Goal: Task Accomplishment & Management: Complete application form

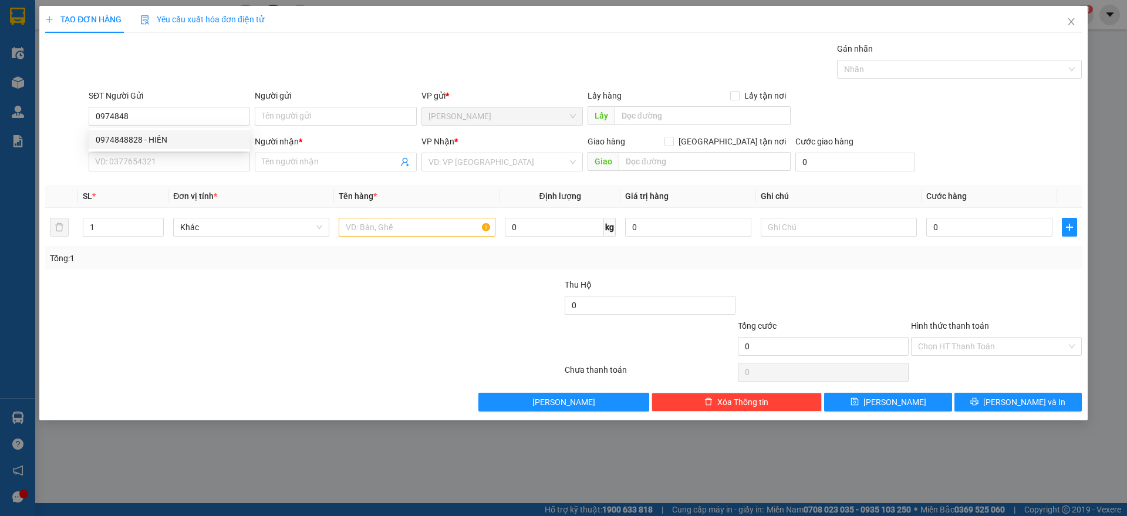
click at [213, 143] on div "0974848828 - HIẾN" at bounding box center [169, 139] width 147 height 13
type input "0974848828"
type input "HIẾN"
type input "0967844135"
type input "CTY NAM DƯƠNG"
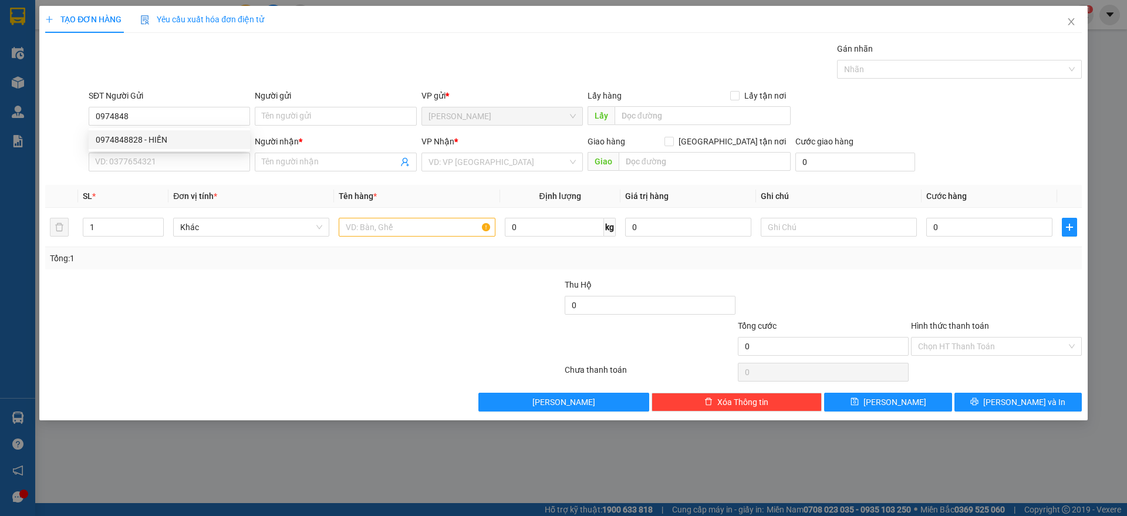
checkbox input "true"
type input "123 [PERSON_NAME], LINH TÂY THỦ ĐỨC"
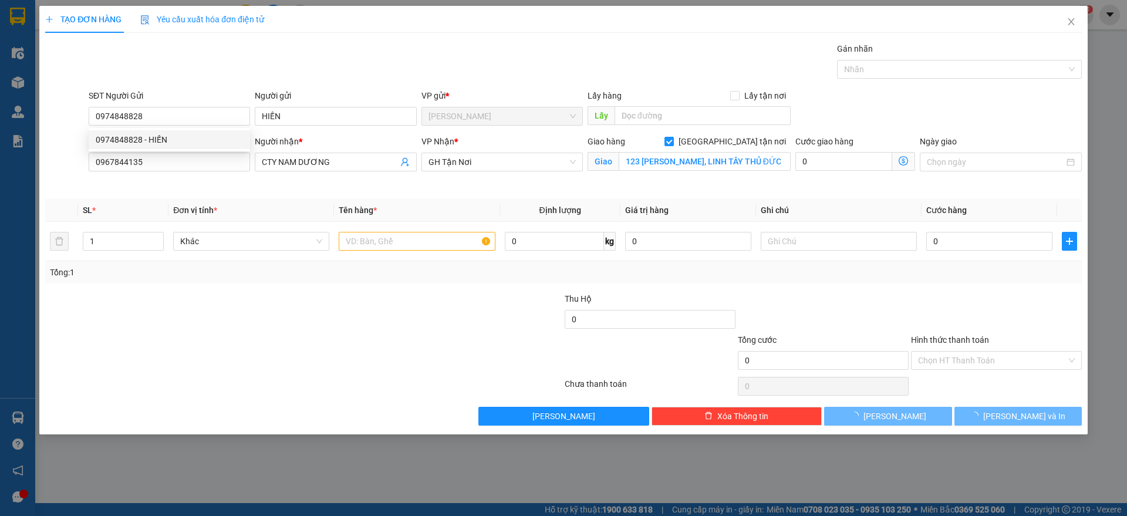
type input "80.000"
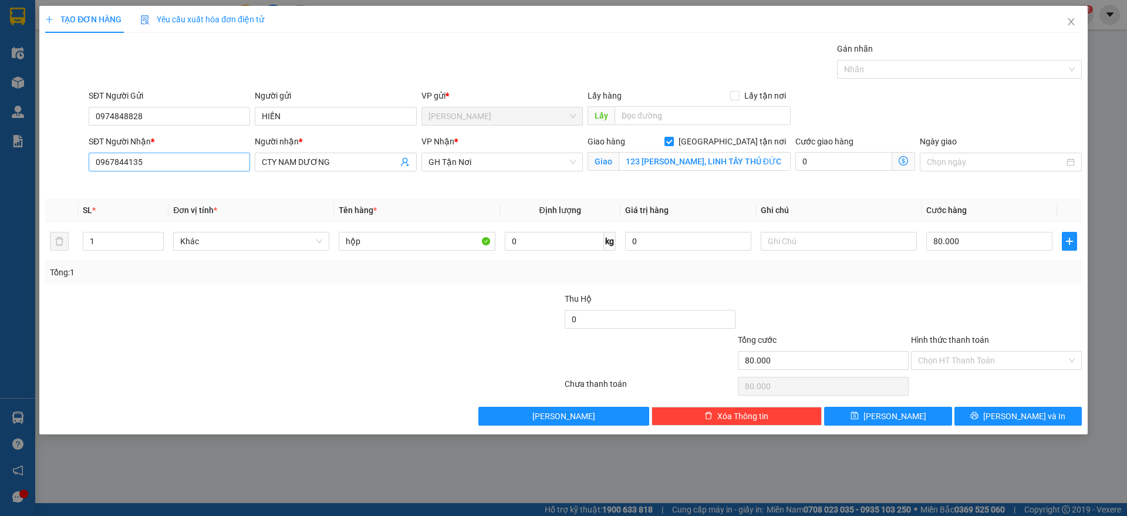
type input "0974848828"
click at [168, 163] on input "0967844135" at bounding box center [169, 162] width 161 height 19
click at [230, 185] on div "0946990991 - võ" at bounding box center [169, 185] width 147 height 13
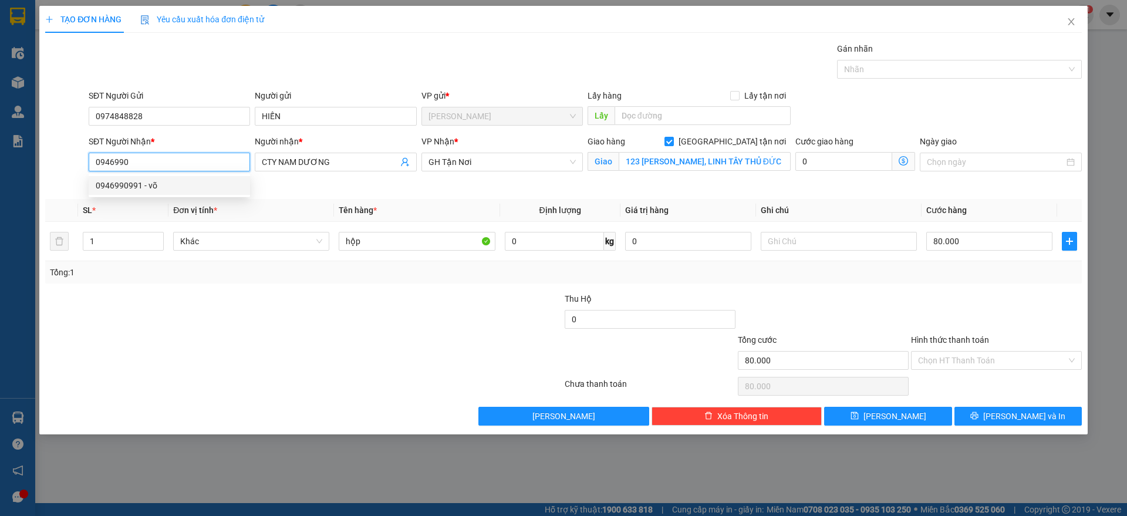
type input "0946990991"
type input "võ"
type input "51/28 CỐNG LỞ"
type input "70.000"
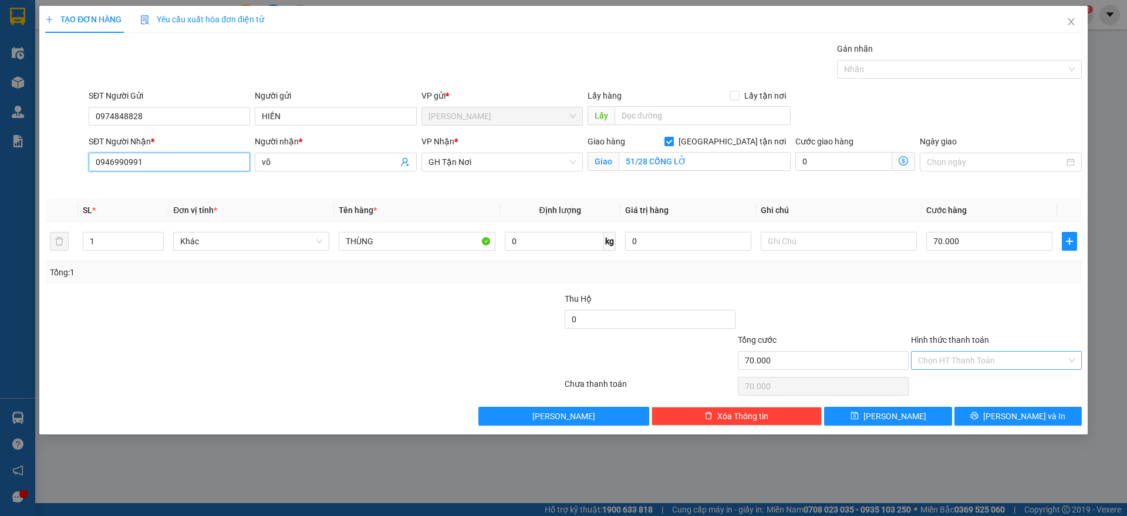
type input "0946990991"
click at [978, 367] on input "Hình thức thanh toán" at bounding box center [992, 361] width 149 height 18
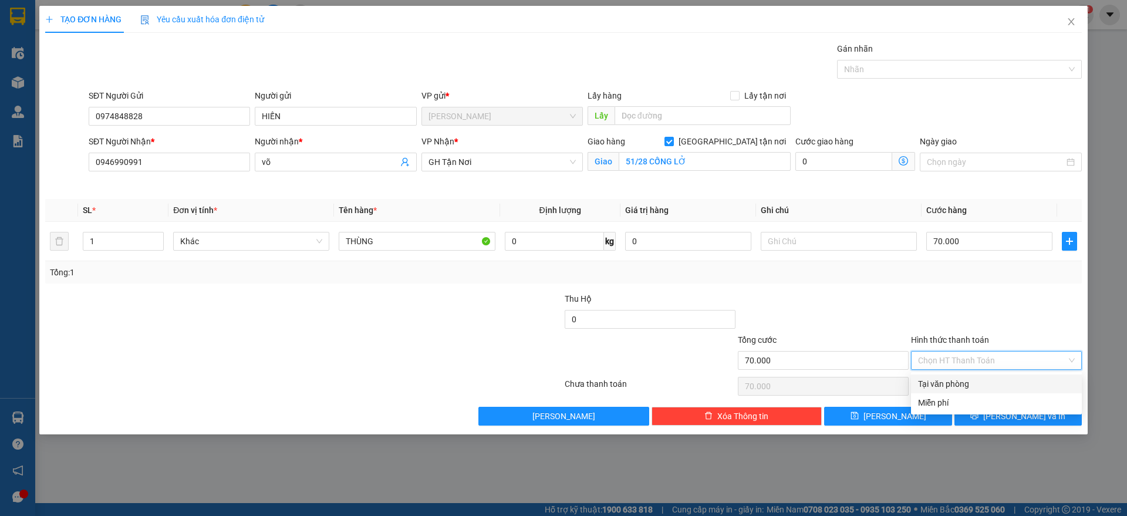
click at [976, 387] on div "Tại văn phòng" at bounding box center [996, 383] width 157 height 13
type input "0"
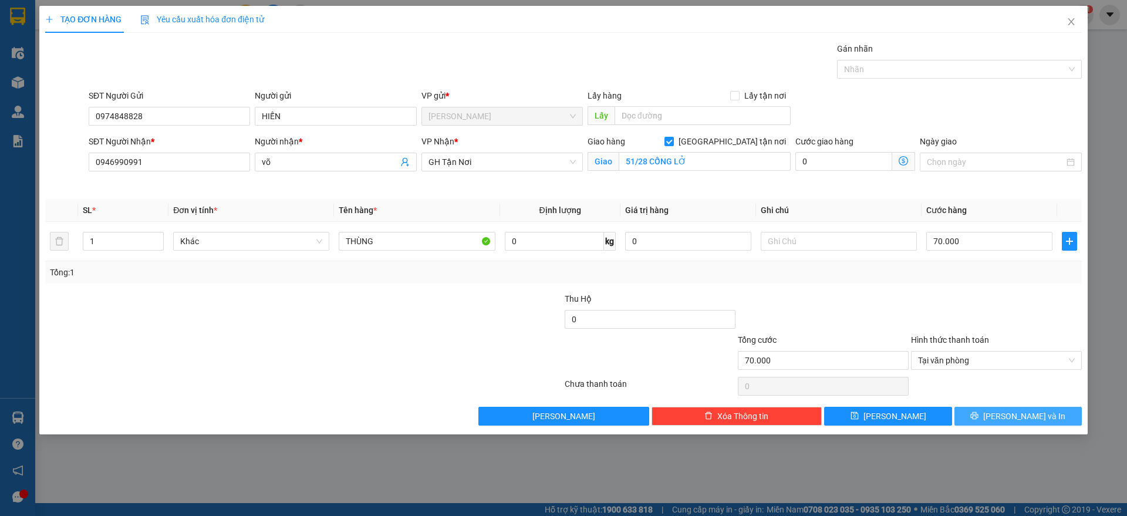
click at [970, 418] on button "[PERSON_NAME] và In" at bounding box center [1018, 416] width 127 height 19
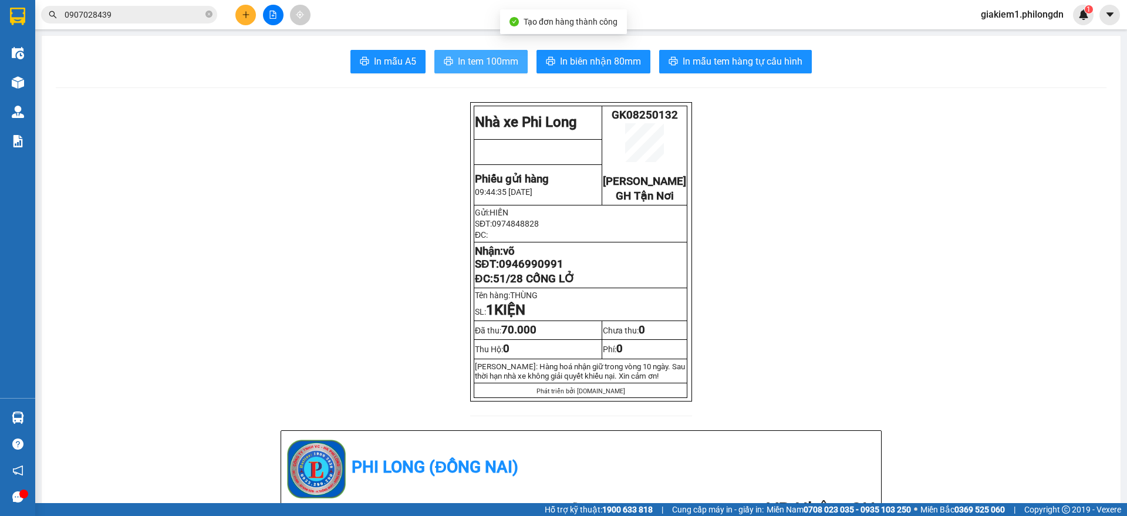
click at [456, 70] on button "In tem 100mm" at bounding box center [480, 61] width 93 height 23
click at [542, 271] on span "0946990991" at bounding box center [531, 264] width 65 height 13
copy span "0946990991"
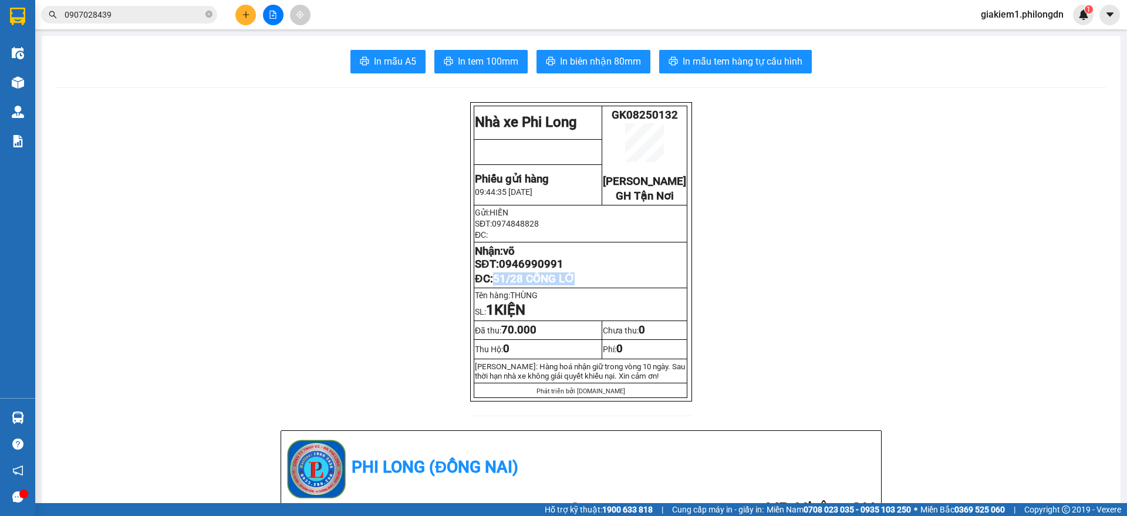
drag, startPoint x: 579, startPoint y: 295, endPoint x: 487, endPoint y: 302, distance: 92.5
click at [487, 285] on p "ĐC: 51/28 CỐNG LỞ" at bounding box center [580, 278] width 211 height 13
copy span "51/28 CỐNG LỞ"
click at [500, 271] on span "0946990991" at bounding box center [531, 264] width 65 height 13
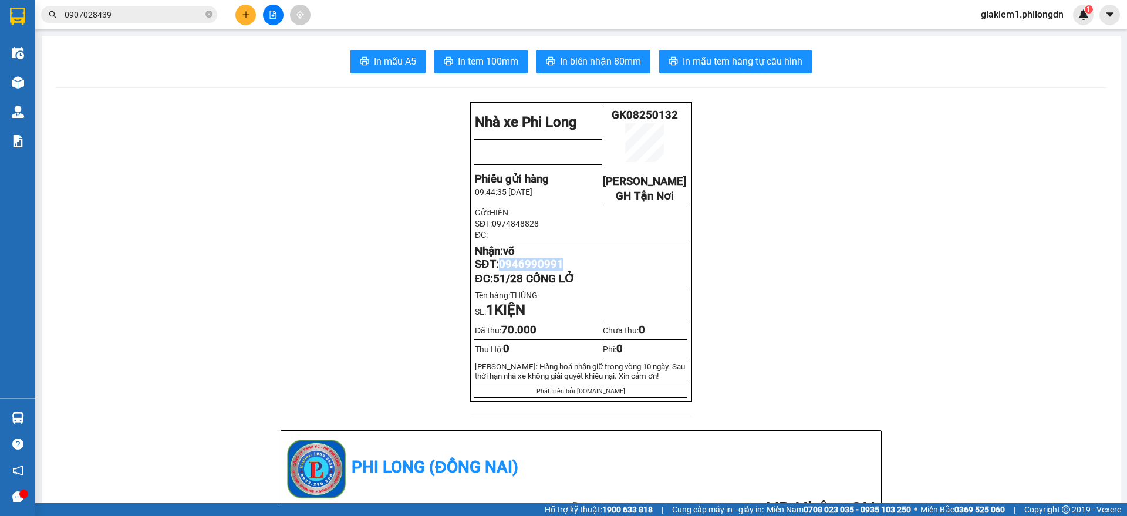
copy span "0946990991"
click at [193, 8] on input "0907028439" at bounding box center [134, 14] width 139 height 13
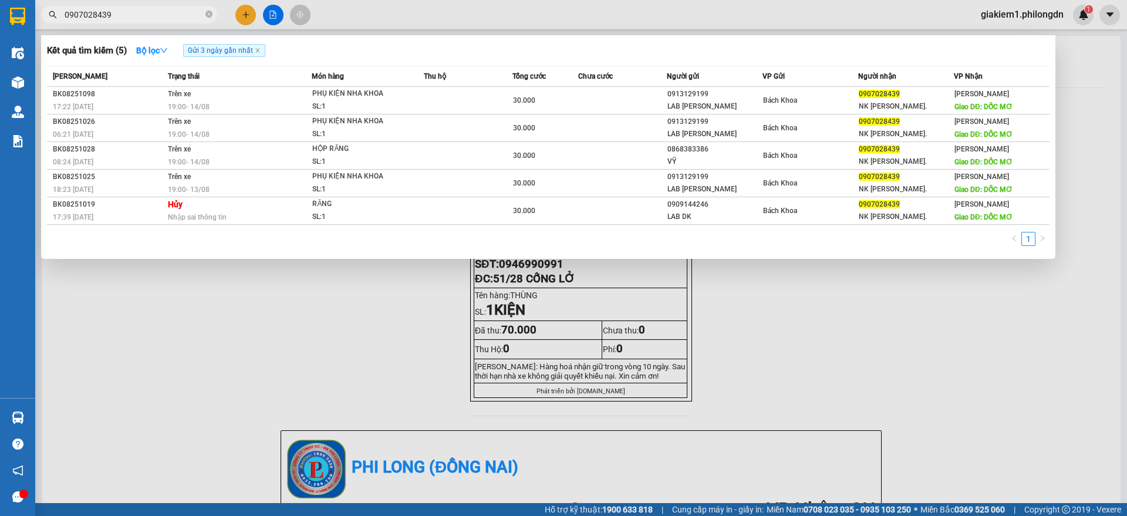
click at [193, 8] on input "0907028439" at bounding box center [134, 14] width 139 height 13
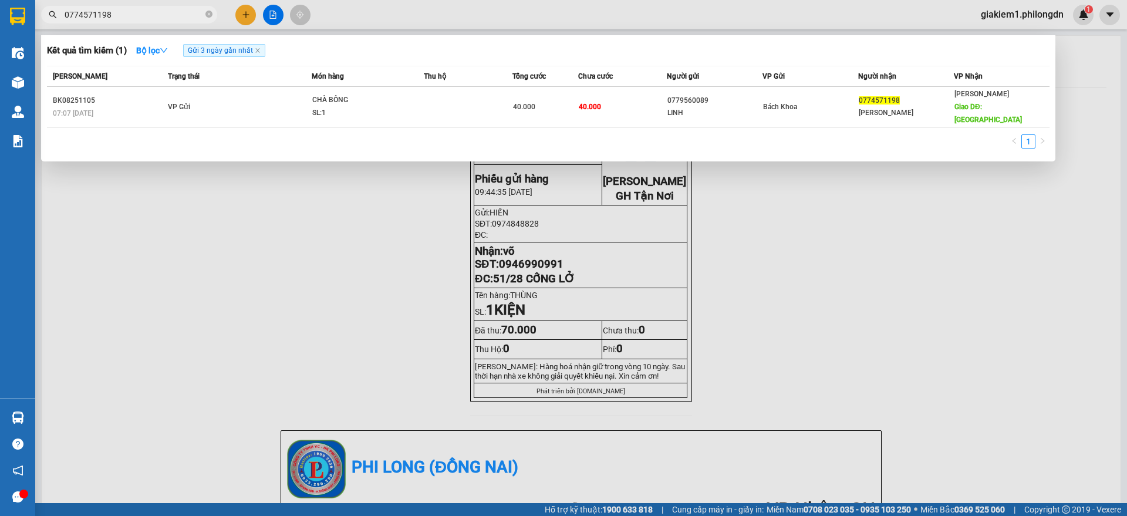
type input "0774571198"
click at [242, 12] on div at bounding box center [563, 258] width 1127 height 516
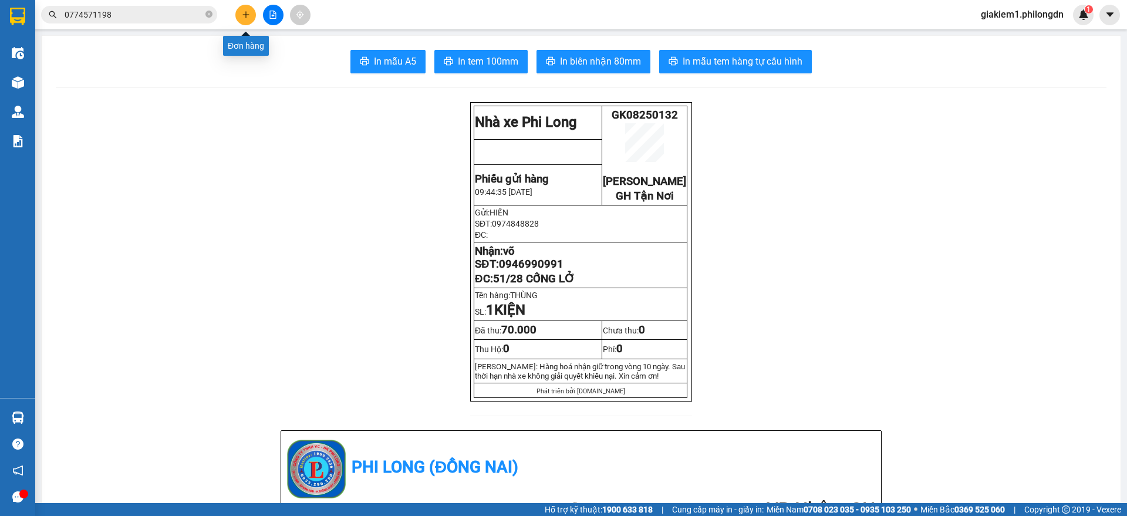
click at [242, 12] on icon "plus" at bounding box center [246, 15] width 8 height 8
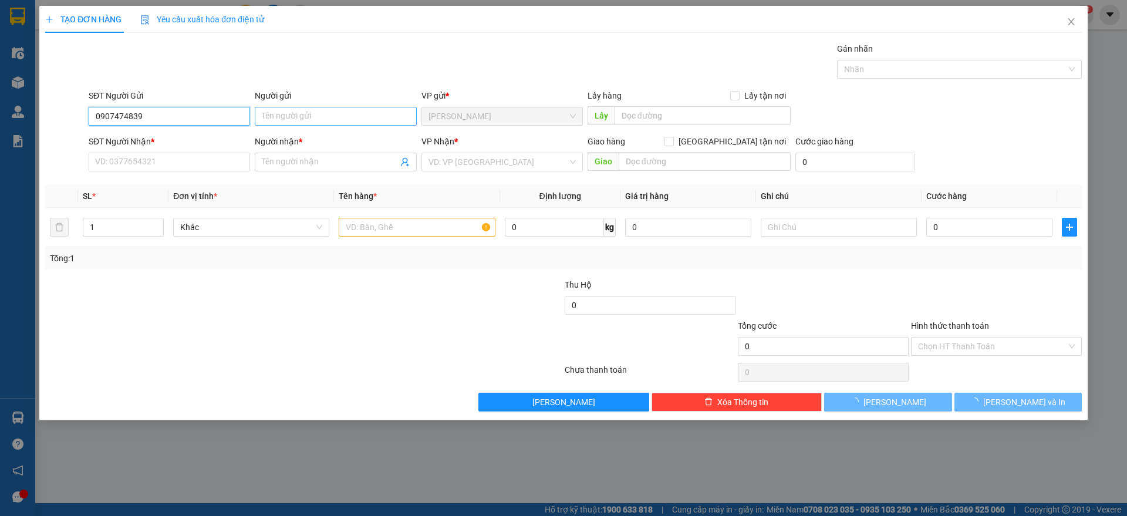
type input "0907474839"
click at [280, 117] on input "Người gửi" at bounding box center [335, 116] width 161 height 19
type input "."
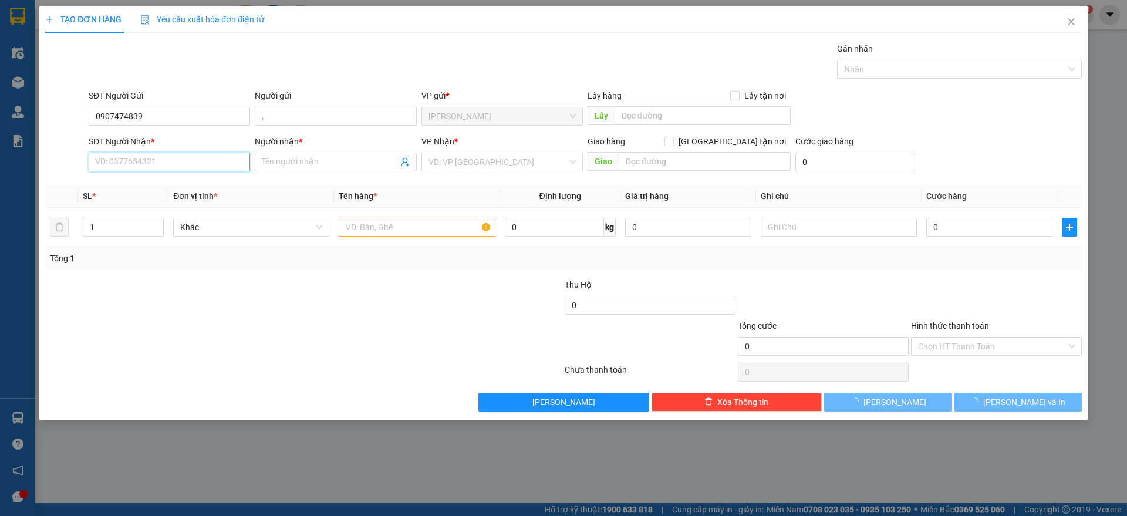
click at [176, 156] on input "SĐT Người Nhận *" at bounding box center [169, 162] width 161 height 19
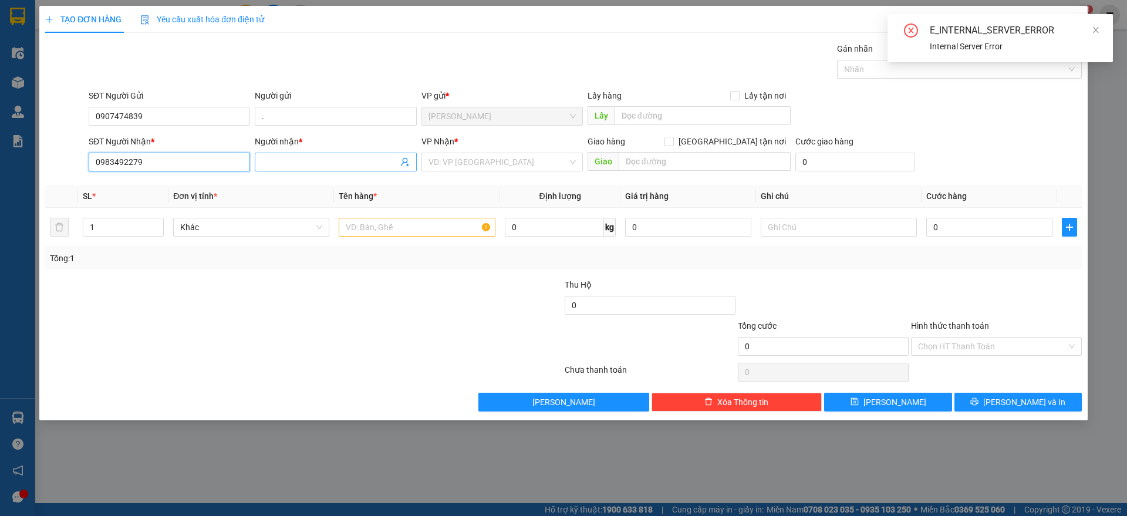
type input "0983492279"
click at [315, 167] on input "Người nhận *" at bounding box center [330, 162] width 136 height 13
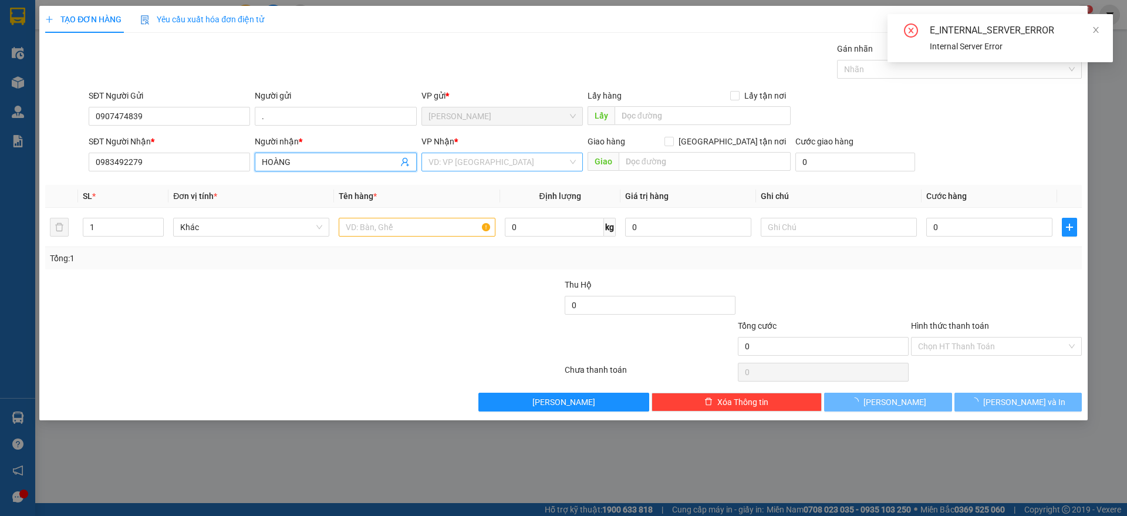
type input "HOÀNG"
click at [476, 166] on input "search" at bounding box center [498, 162] width 139 height 18
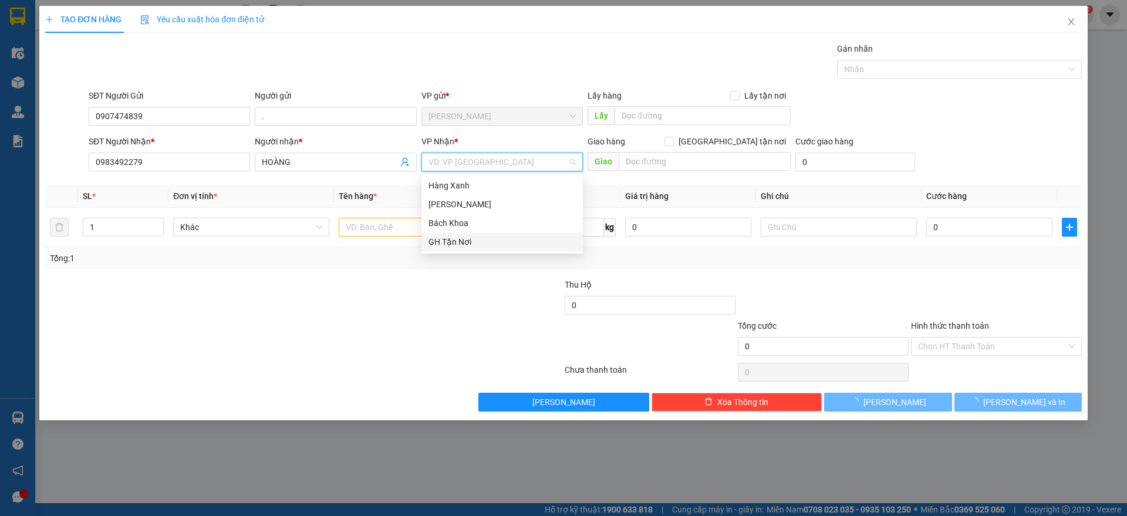
click at [467, 237] on div "GH Tận Nơi" at bounding box center [502, 241] width 147 height 13
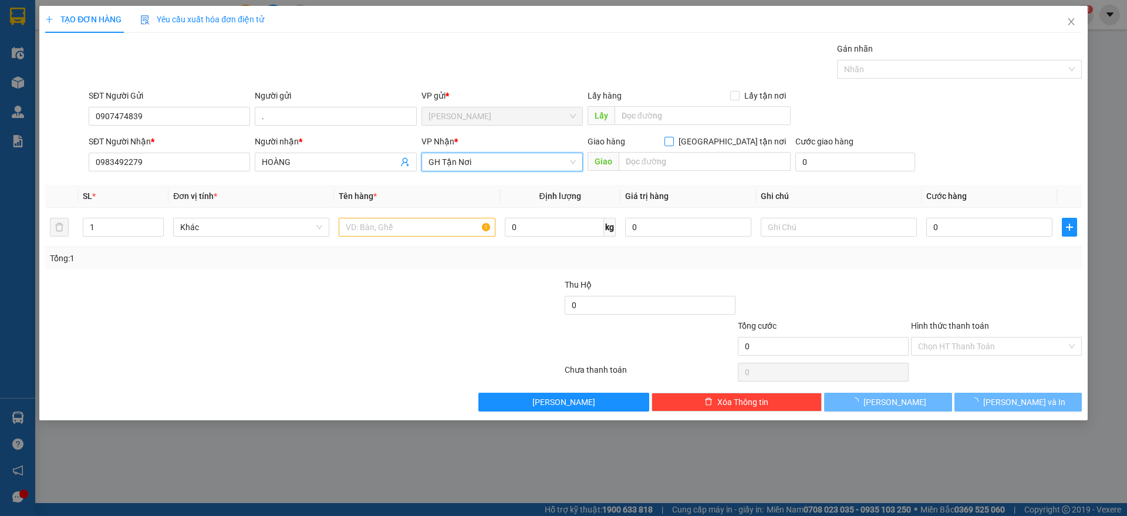
click at [674, 138] on span at bounding box center [669, 141] width 9 height 9
click at [673, 138] on input "[GEOGRAPHIC_DATA] tận nơi" at bounding box center [669, 141] width 8 height 8
checkbox input "true"
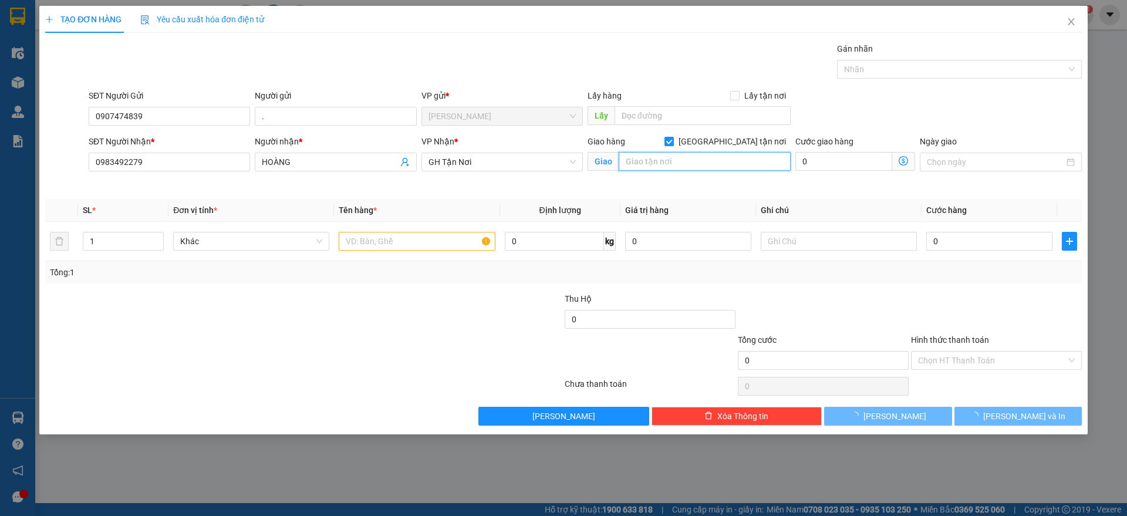
click at [736, 161] on input "text" at bounding box center [705, 161] width 172 height 19
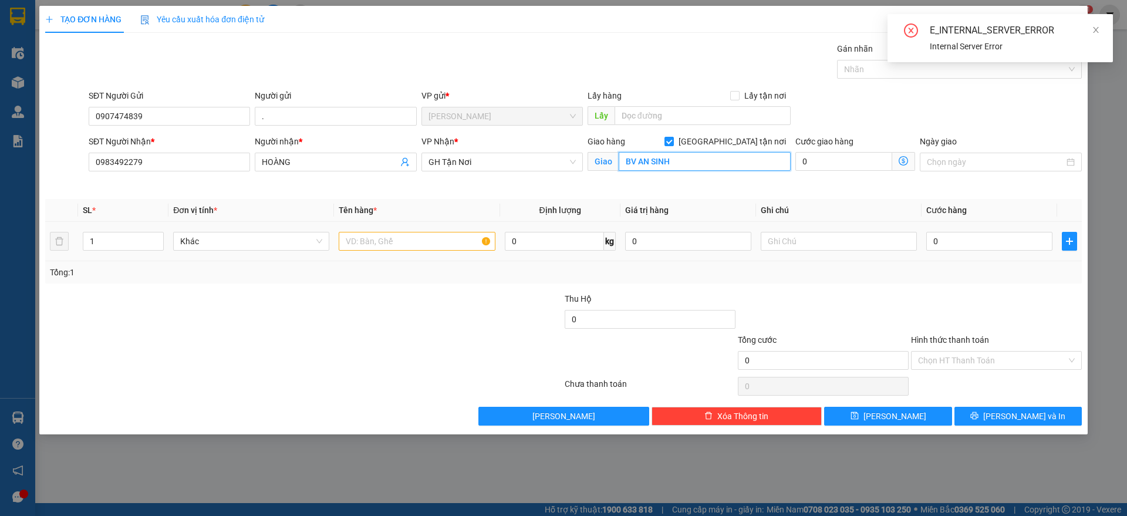
type input "BV AN SINH"
click at [454, 246] on input "text" at bounding box center [417, 241] width 156 height 19
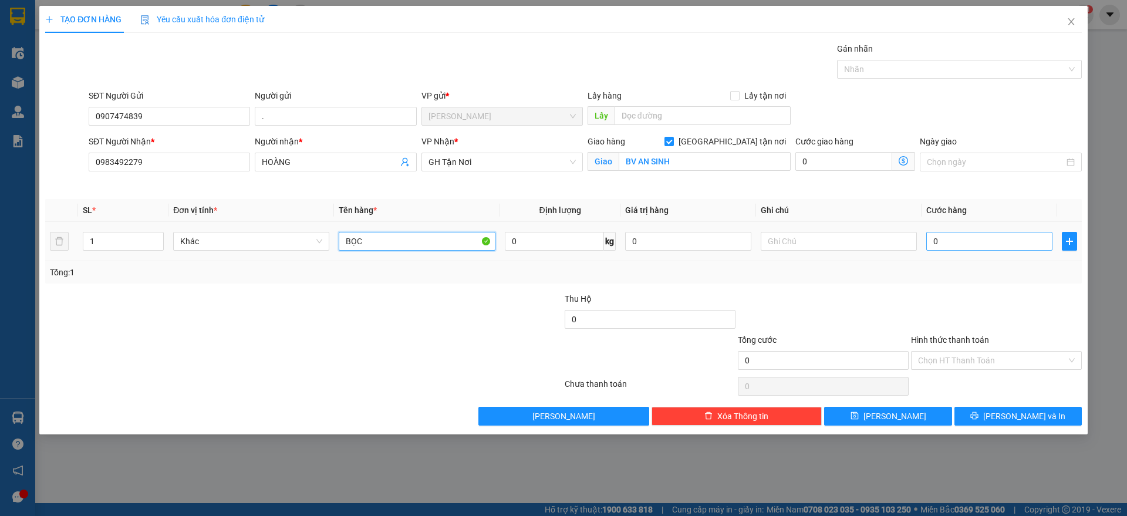
type input "BỌC"
click at [962, 231] on div "0" at bounding box center [989, 241] width 126 height 23
click at [962, 245] on input "0" at bounding box center [989, 241] width 126 height 19
type input "6"
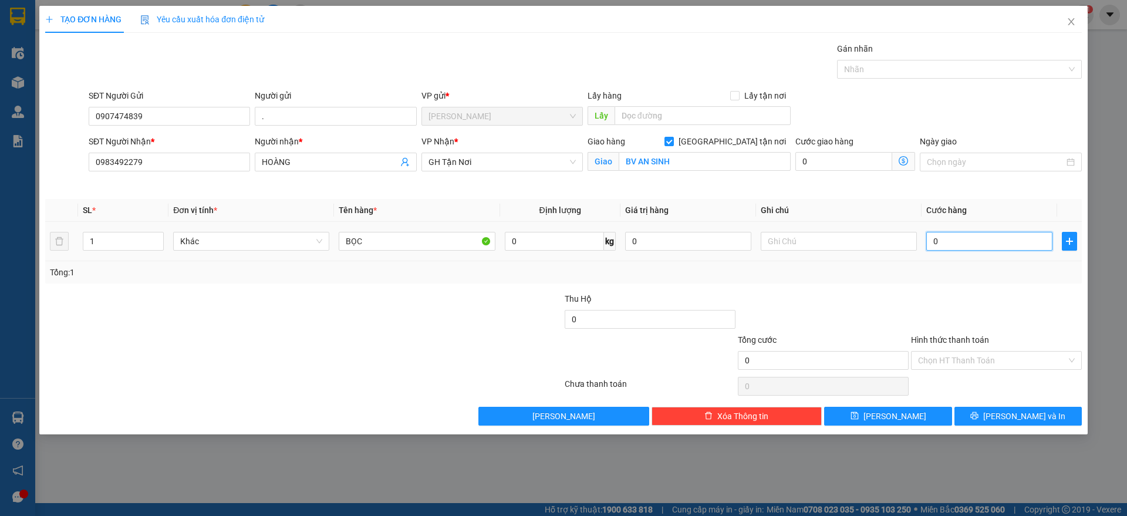
type input "6"
type input "60"
type input "600"
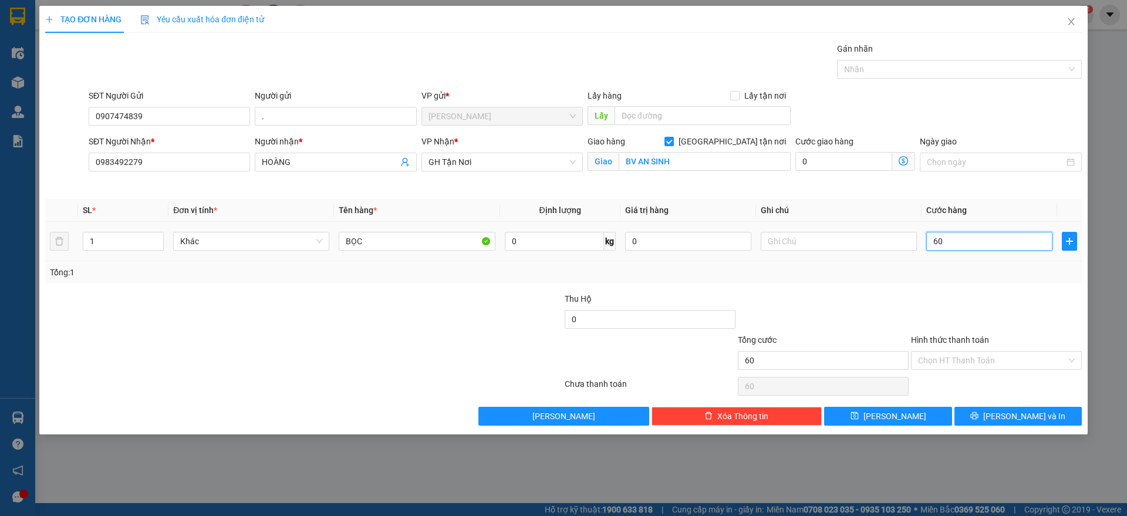
type input "600"
type input "6.000"
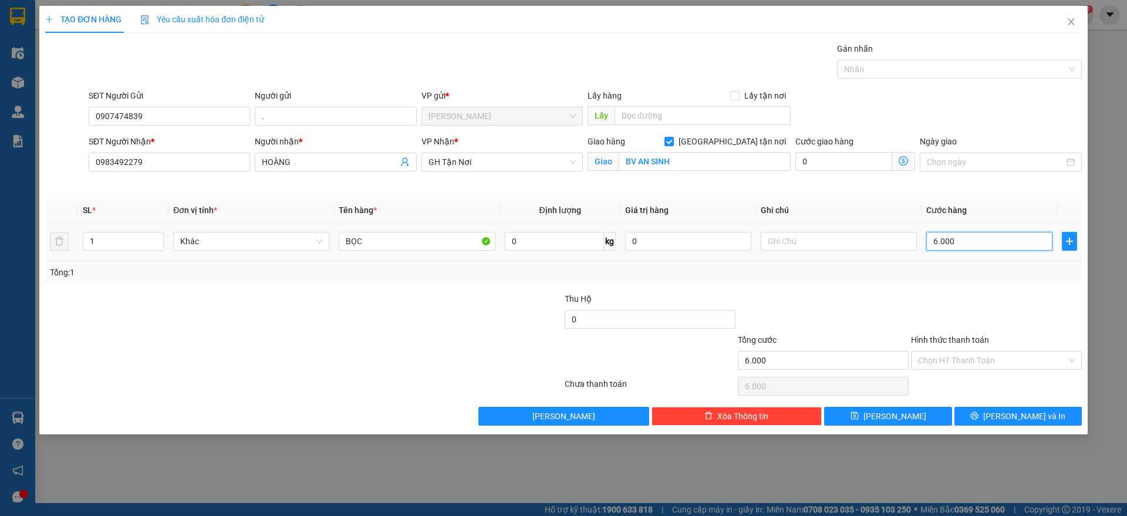
type input "60.000"
click at [966, 356] on input "Hình thức thanh toán" at bounding box center [992, 361] width 149 height 18
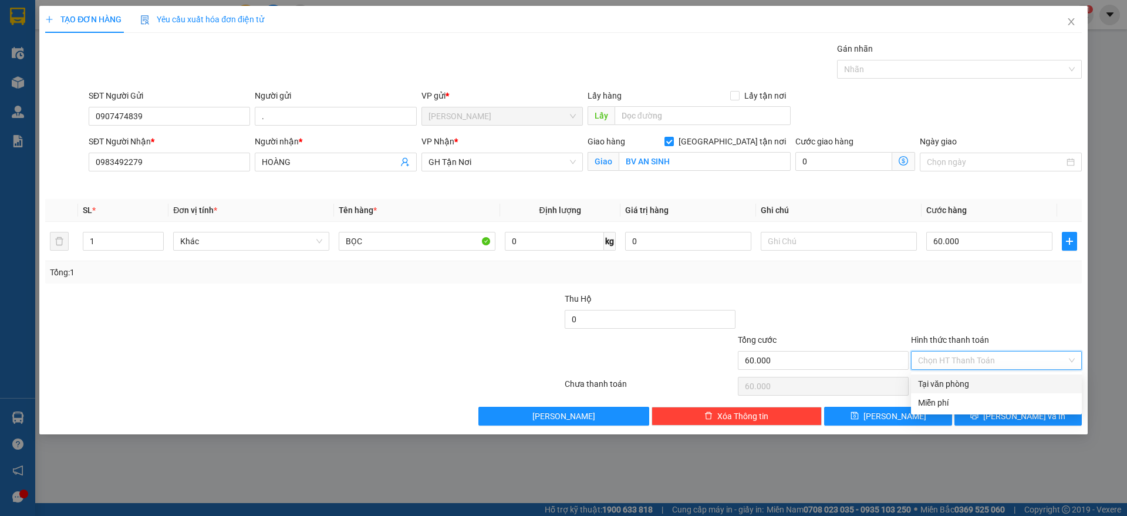
click at [966, 371] on div "Hình thức thanh toán Chọn HT Thanh Toán" at bounding box center [996, 353] width 171 height 41
click at [969, 363] on input "Hình thức thanh toán" at bounding box center [992, 361] width 149 height 18
click at [965, 376] on div "Tại văn phòng" at bounding box center [996, 384] width 171 height 19
type input "0"
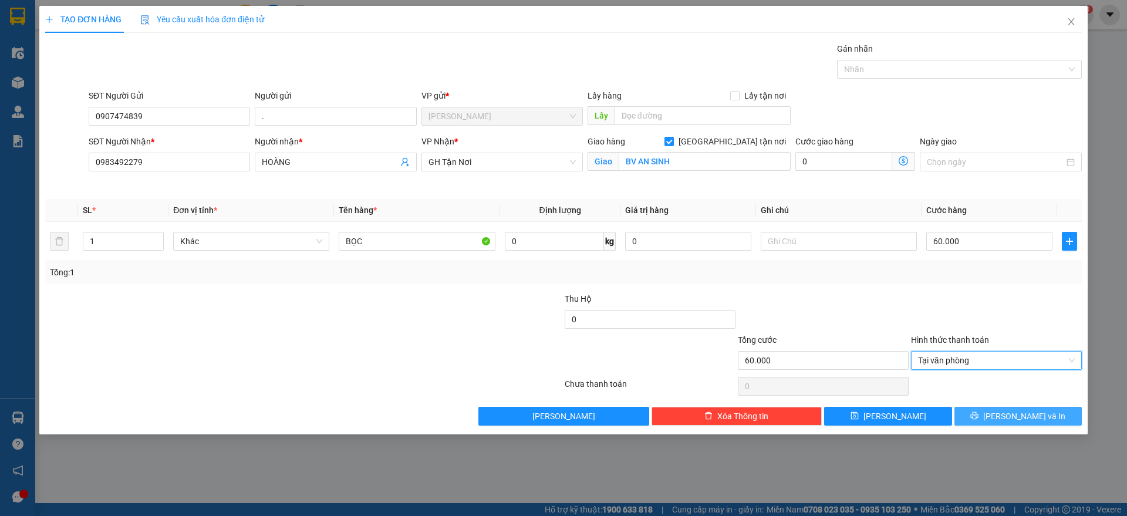
click at [980, 415] on button "[PERSON_NAME] và In" at bounding box center [1018, 416] width 127 height 19
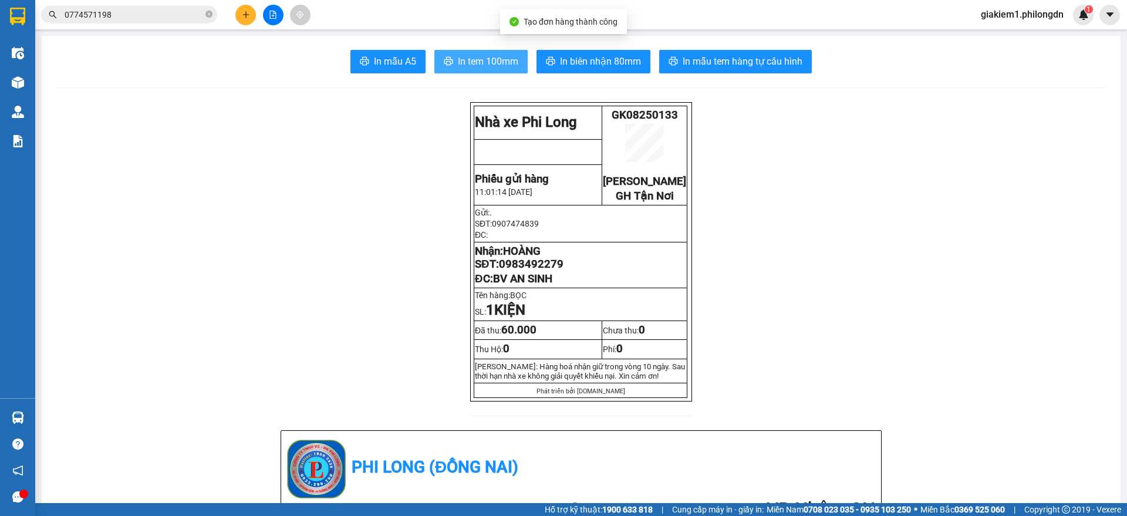
click at [494, 59] on span "In tem 100mm" at bounding box center [488, 61] width 60 height 15
click at [554, 271] on span "0983492279" at bounding box center [531, 264] width 65 height 13
copy span "0983492279"
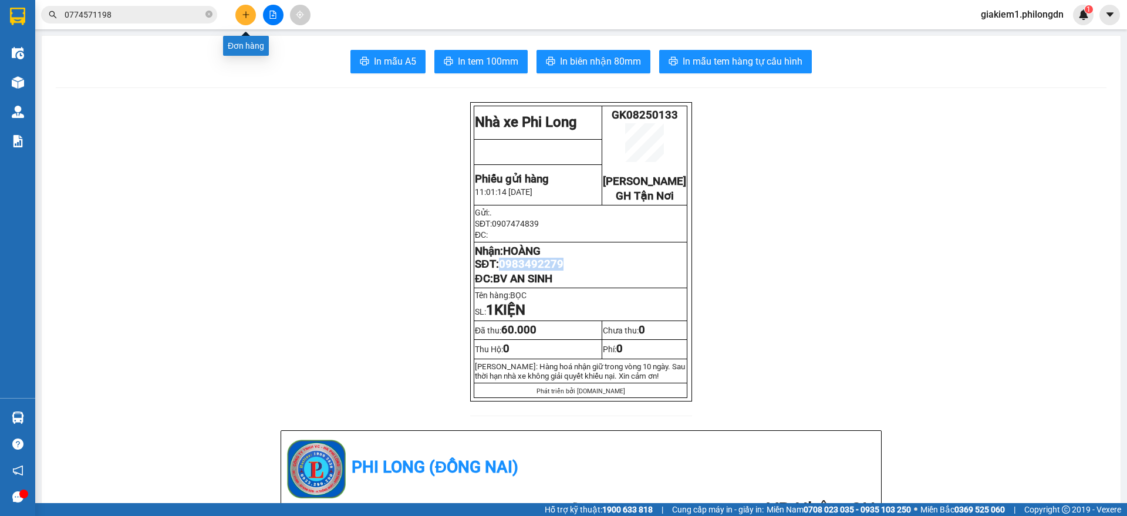
click at [245, 11] on icon "plus" at bounding box center [246, 15] width 8 height 8
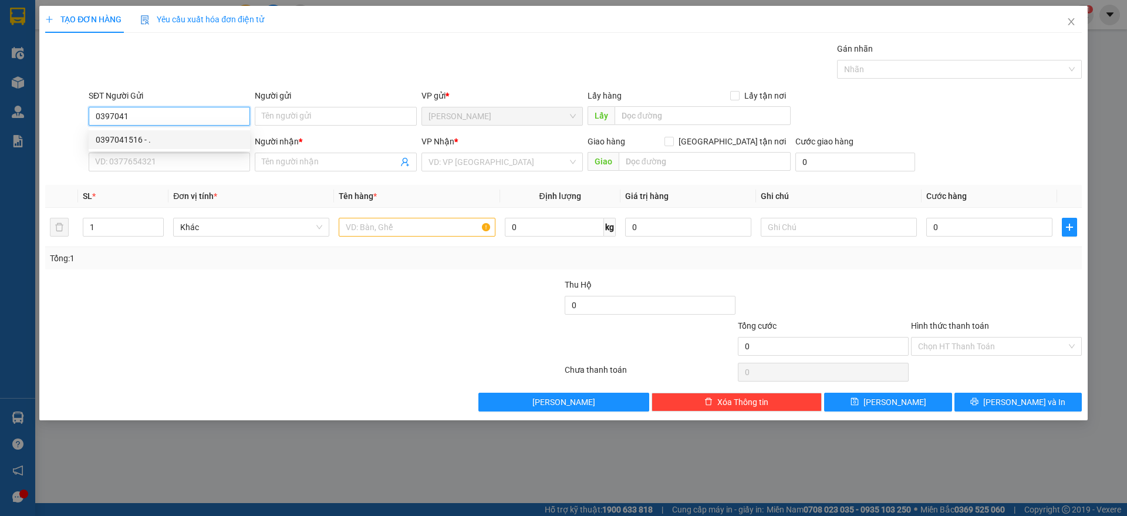
click at [133, 132] on div "0397041516 - ." at bounding box center [169, 139] width 161 height 19
type input "0397041516"
type input "."
type input "0772717710"
type input "VINH"
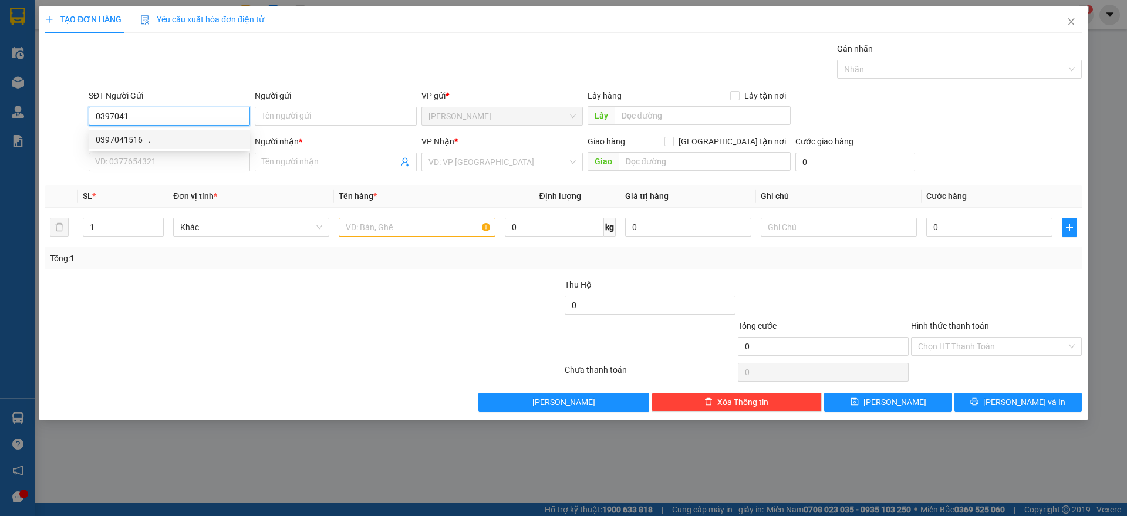
type input "BÁCH KHOA"
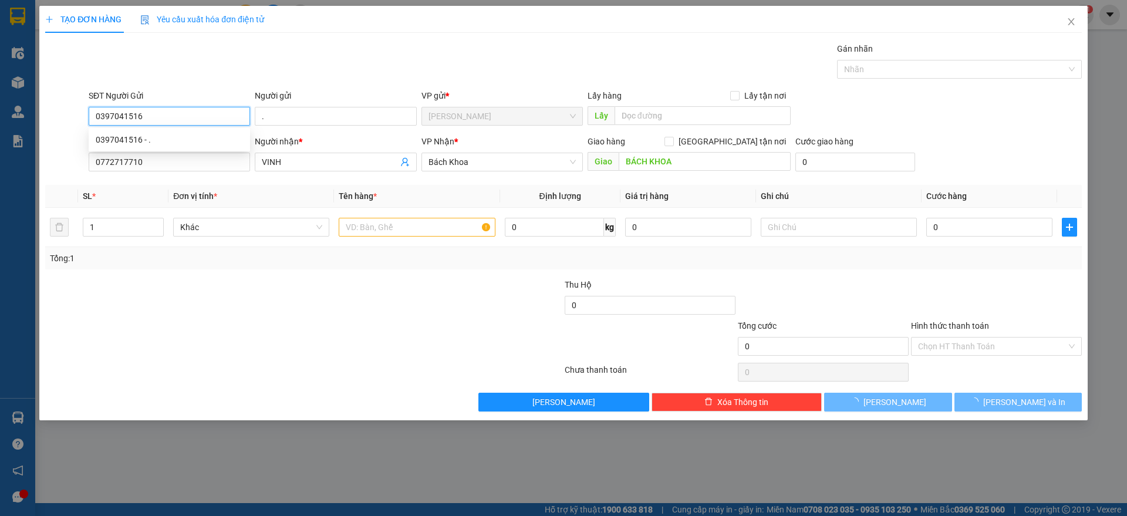
type input "50.000"
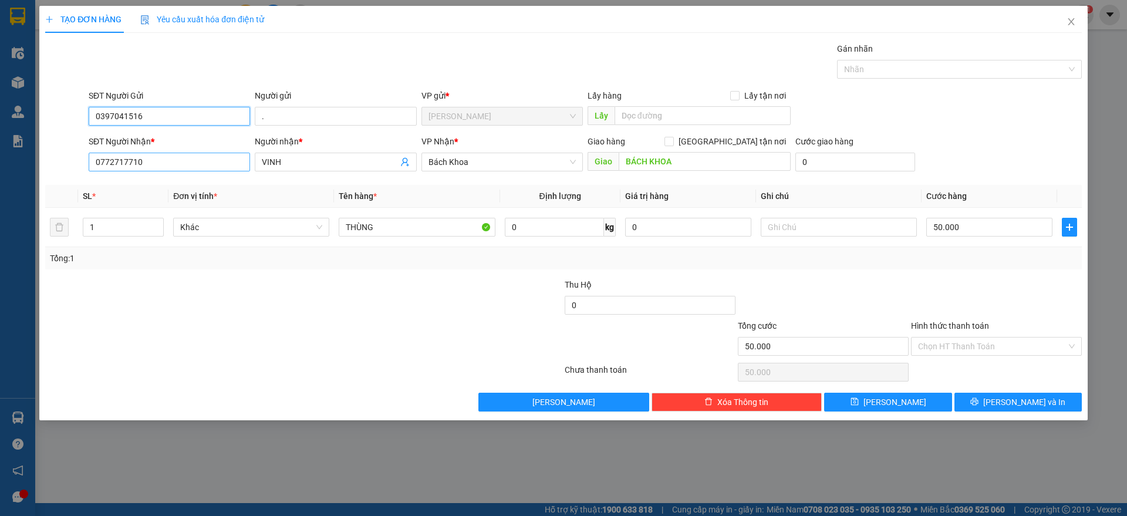
type input "0397041516"
click at [138, 157] on input "0772717710" at bounding box center [169, 162] width 161 height 19
click at [487, 168] on span "Bách Khoa" at bounding box center [502, 162] width 147 height 18
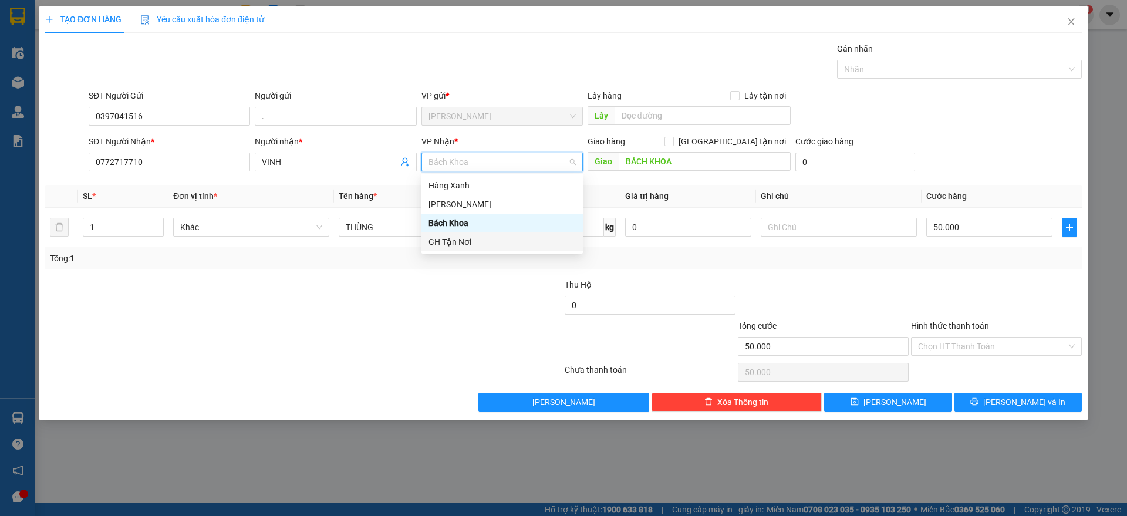
click at [461, 239] on div "GH Tận Nơi" at bounding box center [502, 241] width 147 height 13
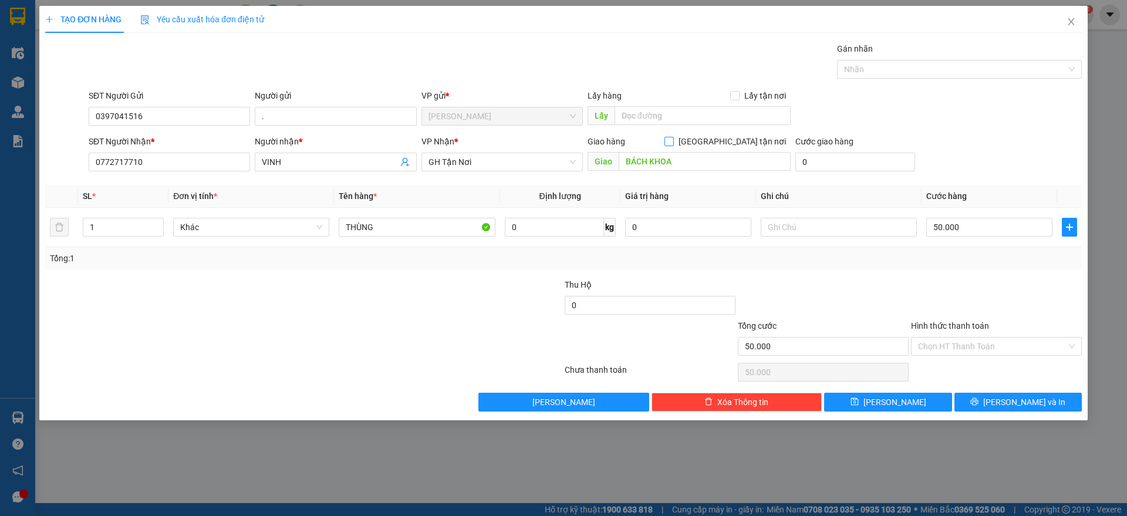
click at [674, 144] on span at bounding box center [669, 141] width 9 height 9
click at [673, 144] on input "[GEOGRAPHIC_DATA] tận nơi" at bounding box center [669, 141] width 8 height 8
checkbox input "true"
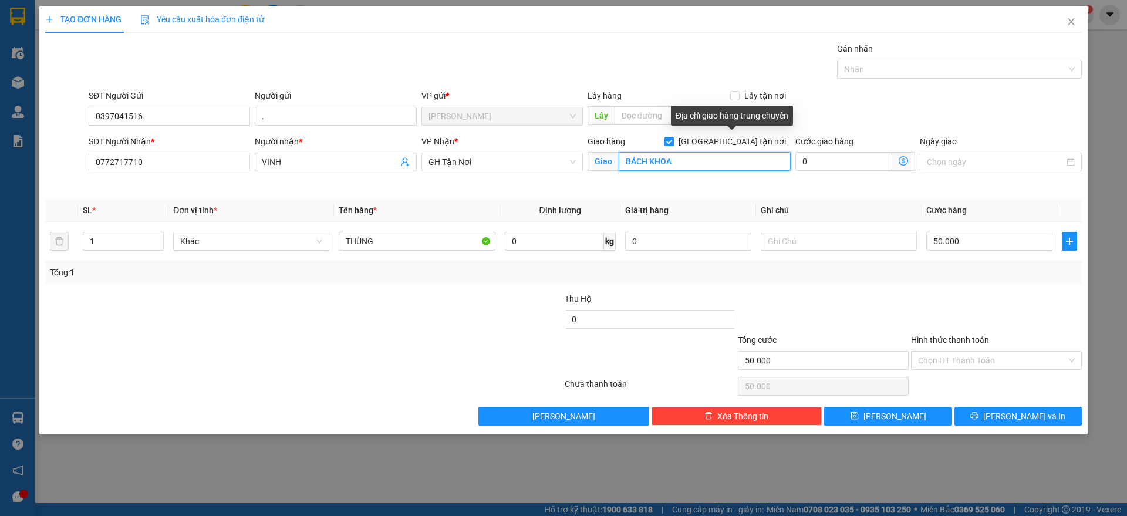
click at [723, 157] on input "BÁCH KHOA" at bounding box center [705, 161] width 172 height 19
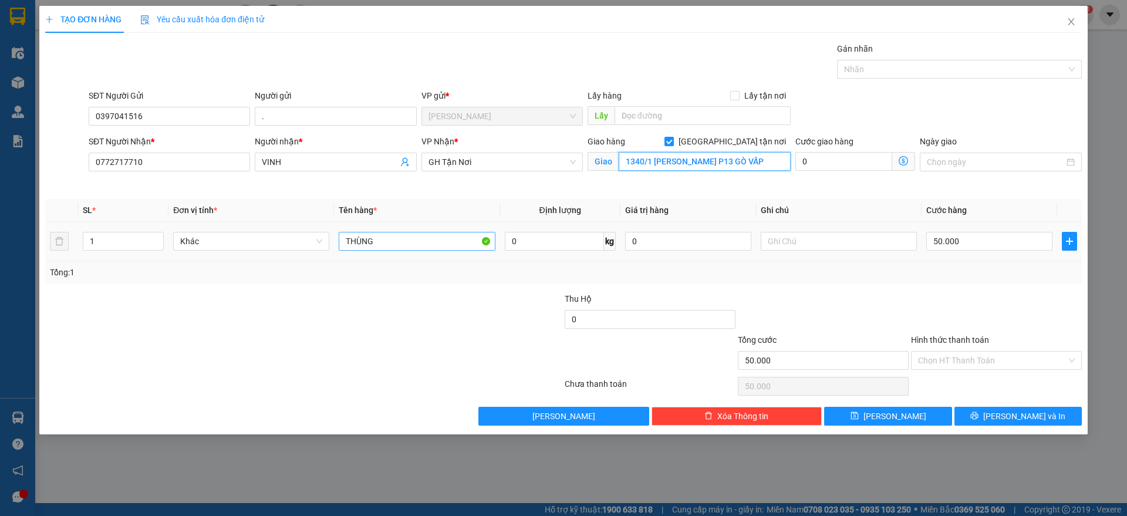
type input "1340/1 [PERSON_NAME] P13 GÒ VẤP"
click at [410, 245] on input "THÙNG" at bounding box center [417, 241] width 156 height 19
type input "T"
type input "BỌC"
click at [1047, 247] on input "50.000" at bounding box center [989, 241] width 126 height 19
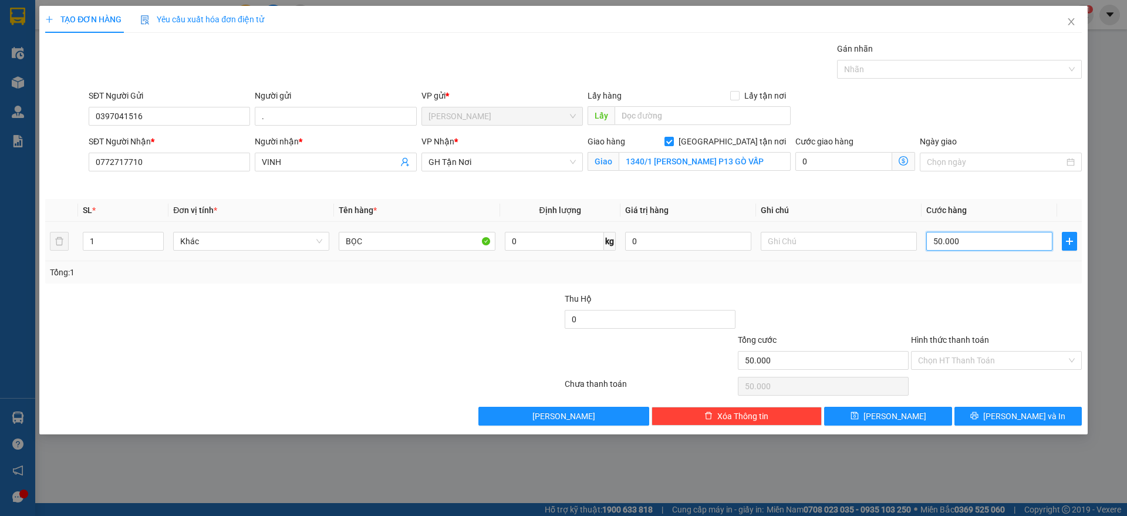
type input "8"
type input "80"
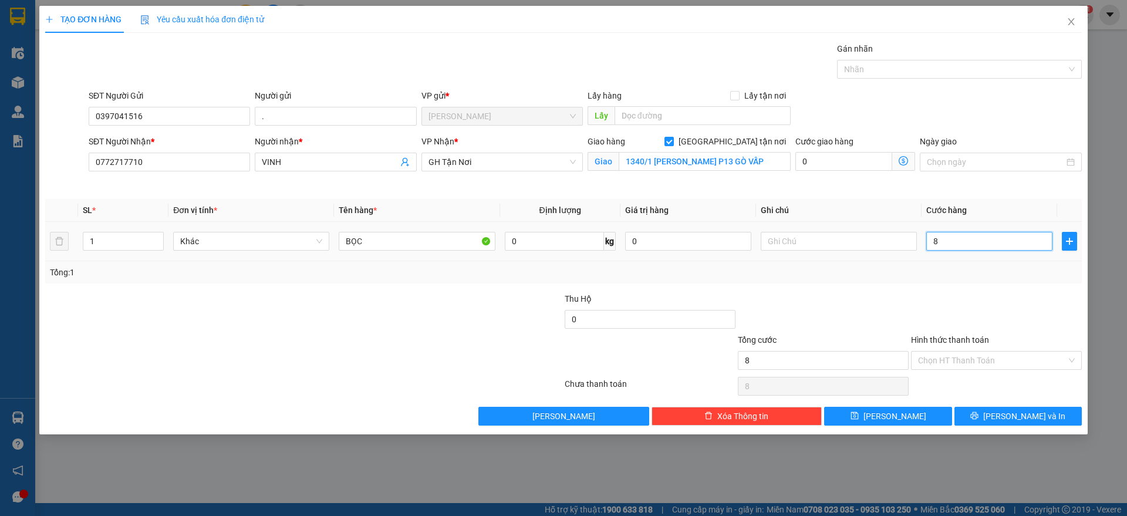
type input "80"
type input "800"
type input "8.000"
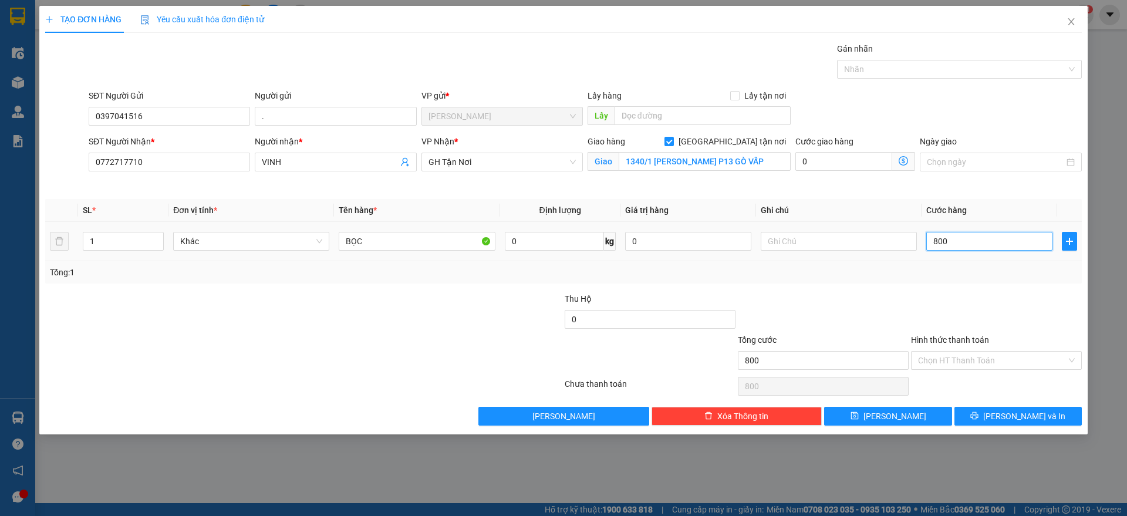
type input "8.000"
type input "80.000"
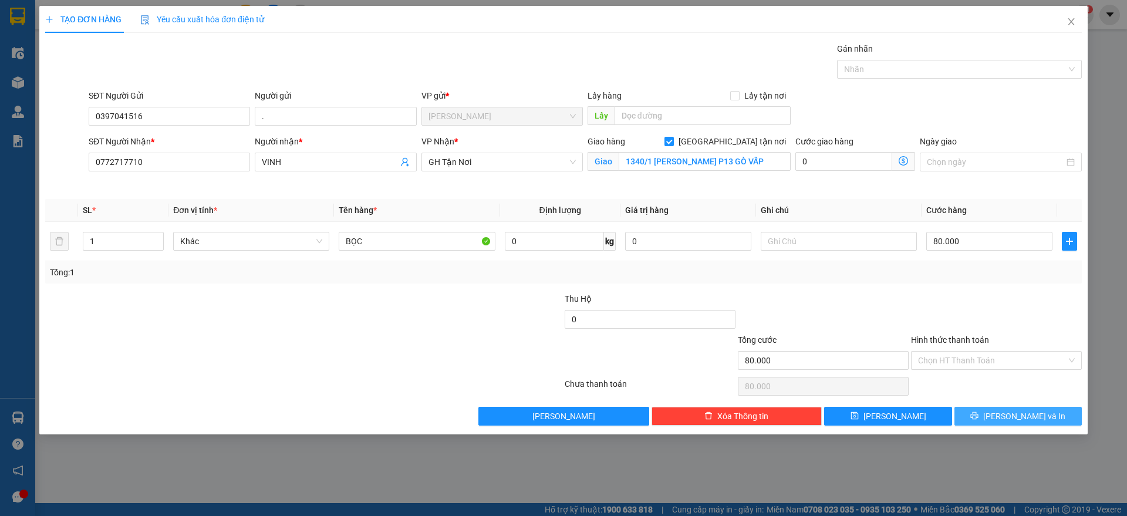
click at [1057, 421] on button "[PERSON_NAME] và In" at bounding box center [1018, 416] width 127 height 19
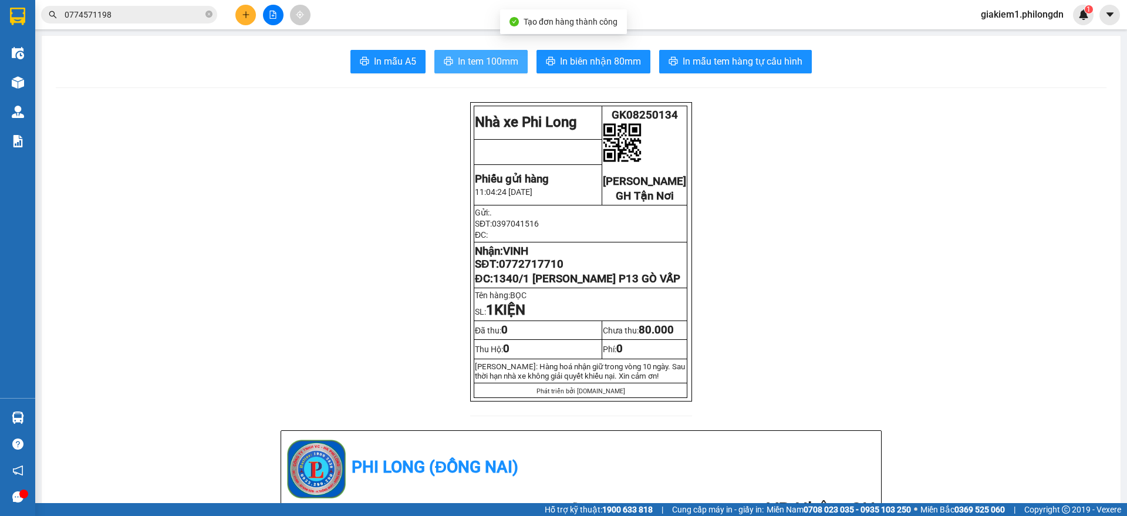
click at [447, 52] on button "In tem 100mm" at bounding box center [480, 61] width 93 height 23
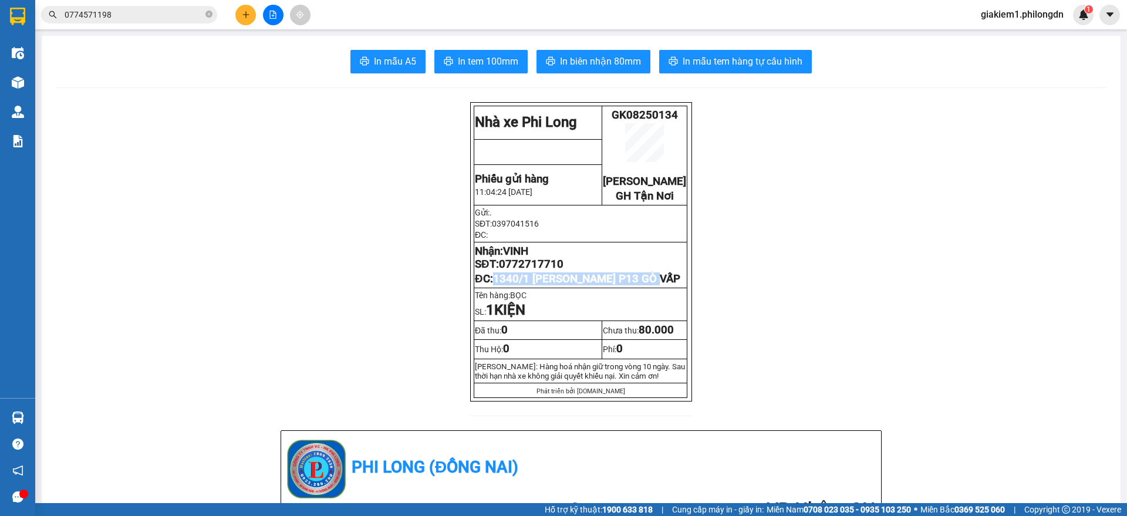
drag, startPoint x: 663, startPoint y: 294, endPoint x: 490, endPoint y: 300, distance: 173.3
click at [490, 285] on p "ĐC: 1340/1 [PERSON_NAME] P13 GÒ VẤP" at bounding box center [580, 278] width 211 height 13
copy span "1340/1 [PERSON_NAME] P13 GÒ VẤP"
click at [527, 271] on span "0772717710" at bounding box center [531, 264] width 65 height 13
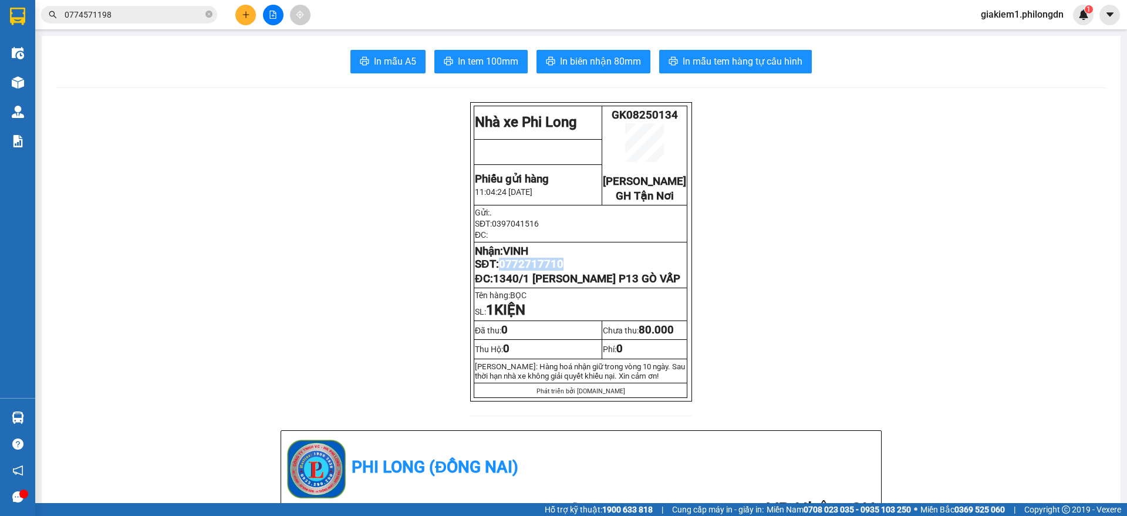
copy span "0772717710"
